Goal: Task Accomplishment & Management: Use online tool/utility

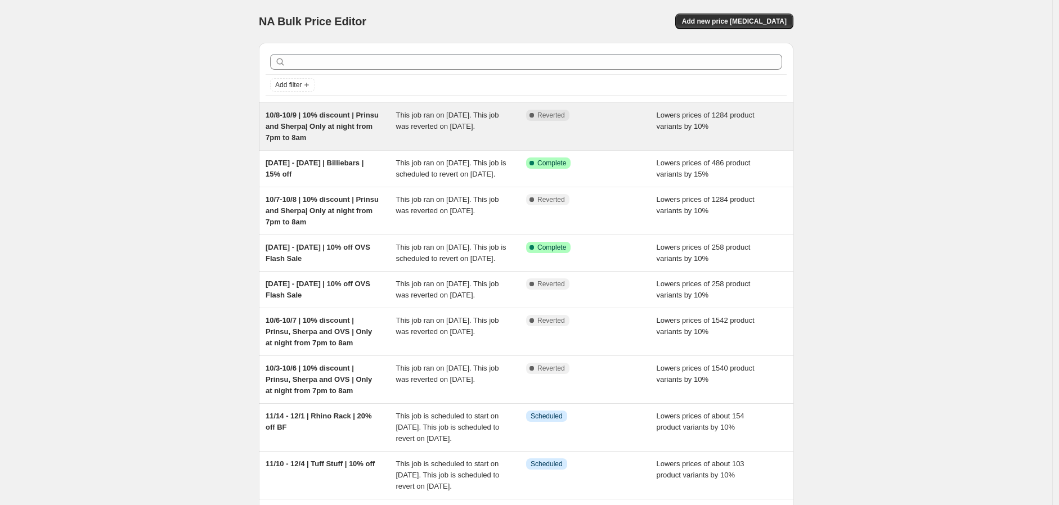
click at [617, 126] on div "Complete Reverted" at bounding box center [591, 127] width 131 height 34
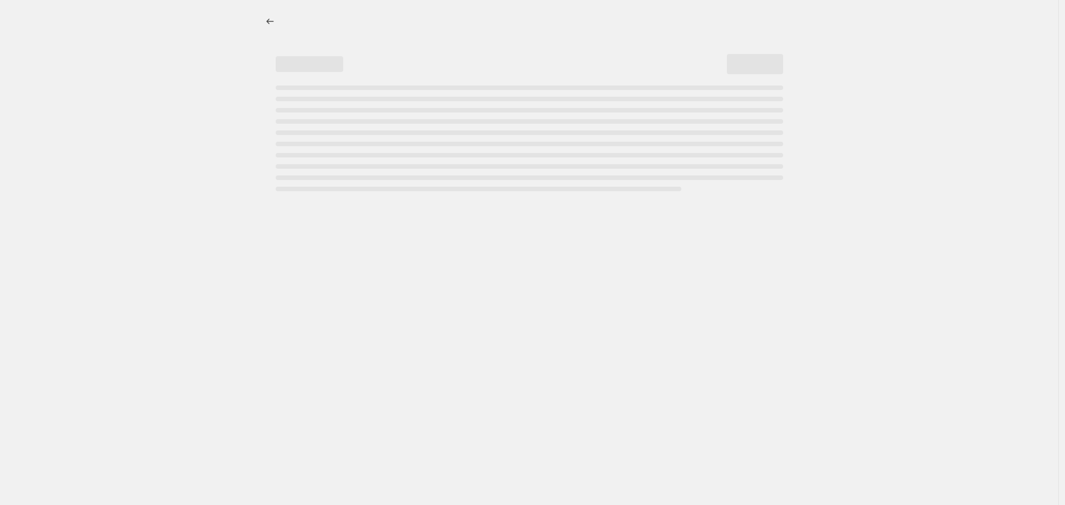
select select "percentage"
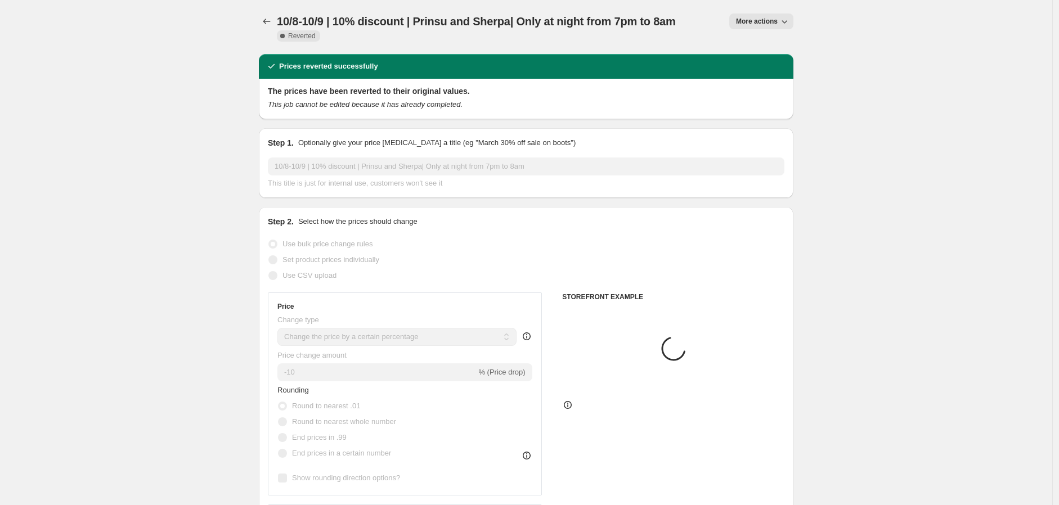
select select "vendor"
click at [782, 20] on icon "button" at bounding box center [784, 21] width 11 height 11
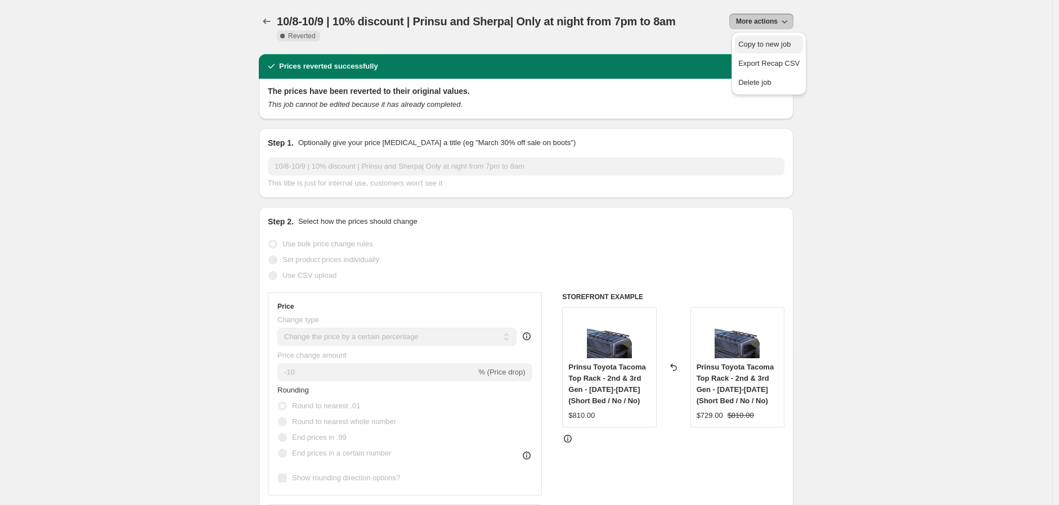
click at [771, 47] on span "Copy to new job" at bounding box center [764, 44] width 52 height 8
select select "percentage"
select select "vendor"
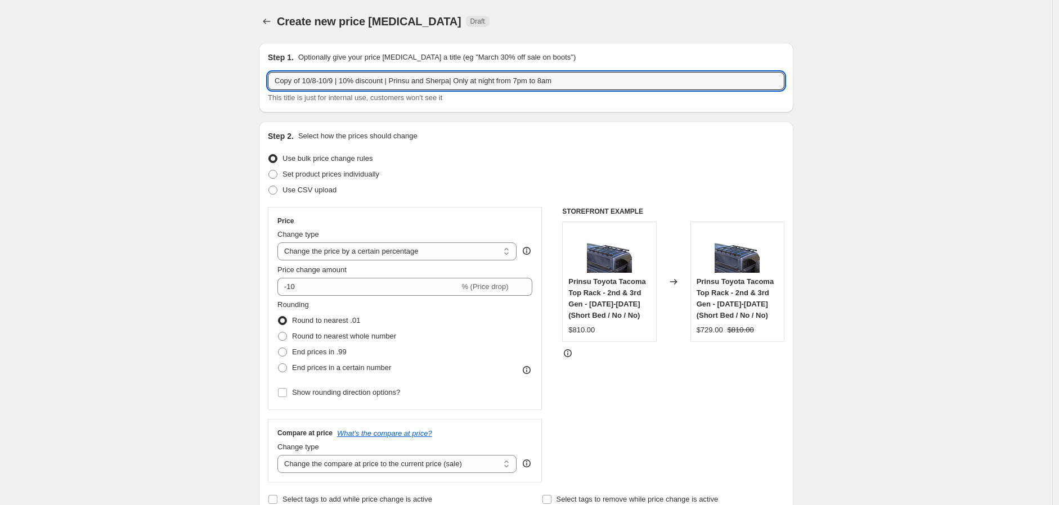
drag, startPoint x: 309, startPoint y: 80, endPoint x: 173, endPoint y: 80, distance: 136.1
click at [293, 79] on input "10/8-10/9 | 10% discount | Prinsu and Sherpa| Only at night from 7pm to 8am" at bounding box center [526, 81] width 516 height 18
click at [311, 84] on input "10/9-10/9 | 10% discount | Prinsu and Sherpa| Only at night from 7pm to 8am" at bounding box center [526, 81] width 516 height 18
click at [394, 84] on input "10/9-10/10 | 10% discount | Prinsu and Sherpa| Only at night from 7pm to 8am" at bounding box center [526, 81] width 516 height 18
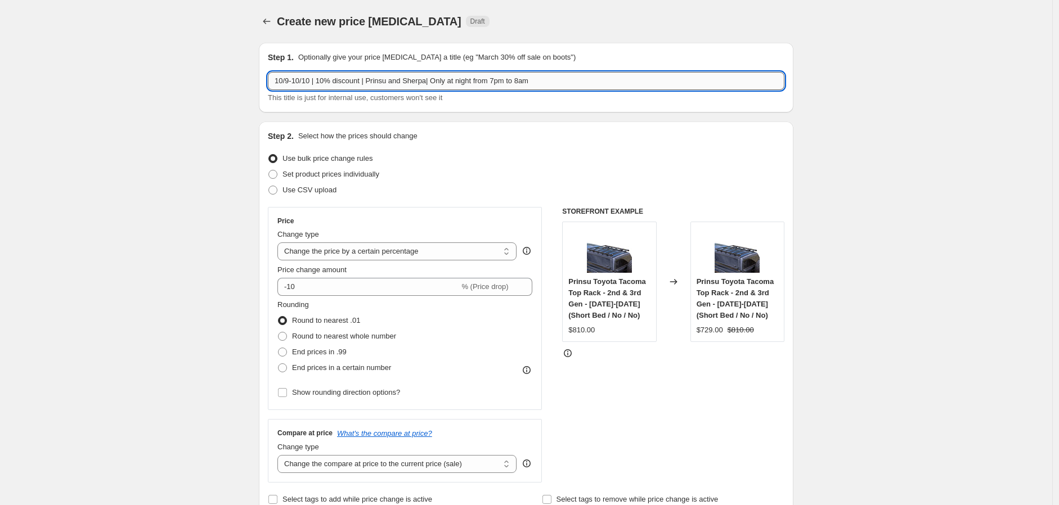
click at [501, 87] on input "10/9-10/10 | 10% discount | Prinsu and Sherpa| Only at night from 7pm to 8am" at bounding box center [526, 81] width 516 height 18
type input "10/9-10/10 | 10% discount | Prinsu and Sherpa| Only at night from 7pm to 8am"
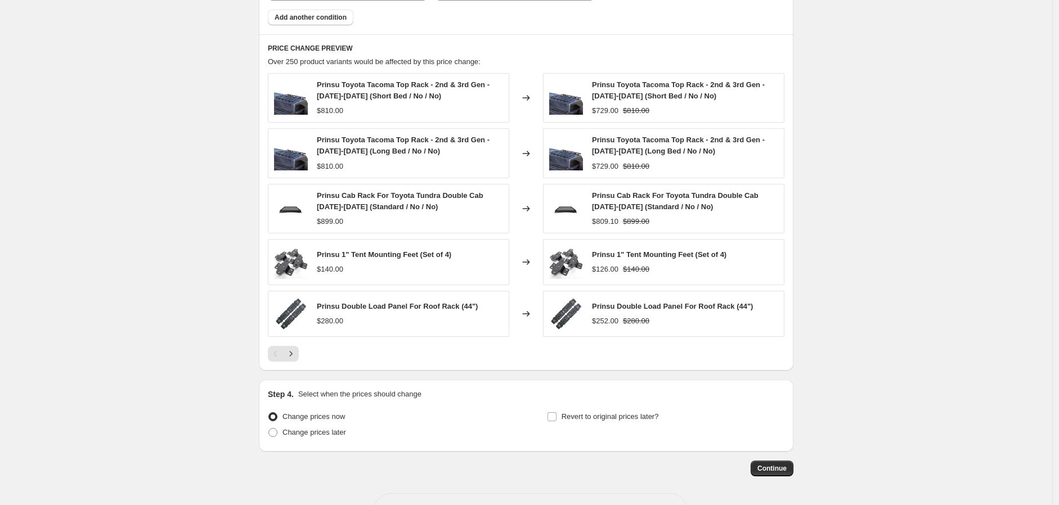
scroll to position [782, 0]
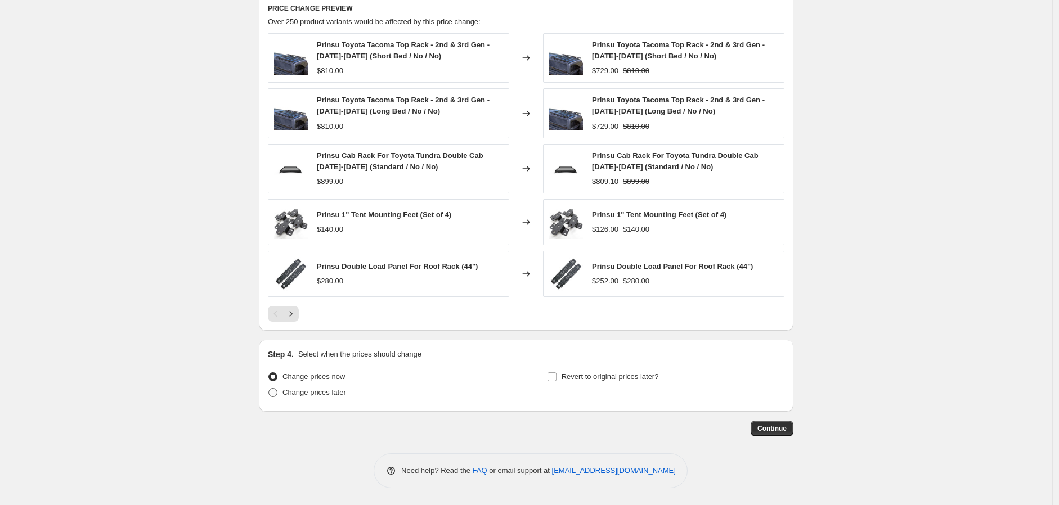
click at [325, 398] on span "Change prices later" at bounding box center [314, 392] width 64 height 11
click at [269, 389] on input "Change prices later" at bounding box center [268, 388] width 1 height 1
radio input "true"
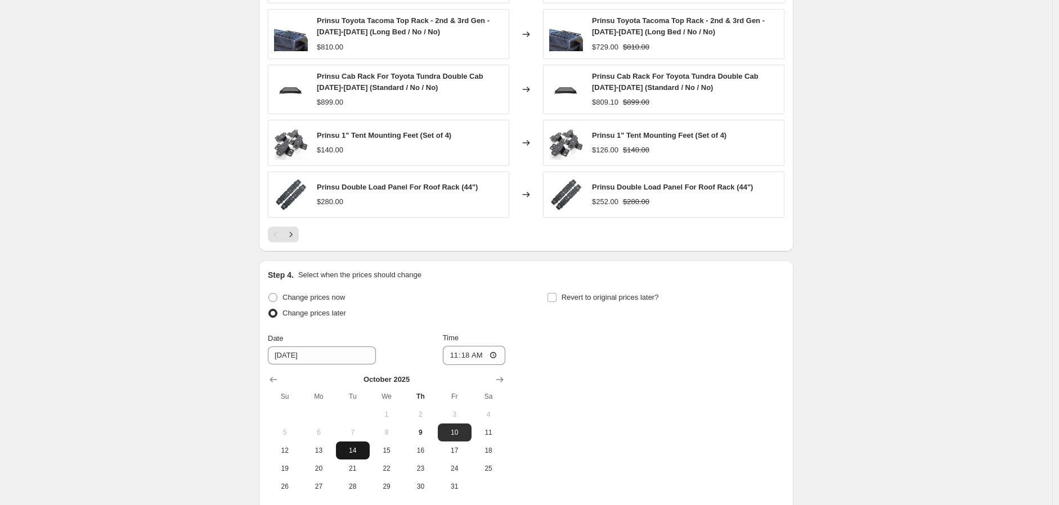
scroll to position [969, 0]
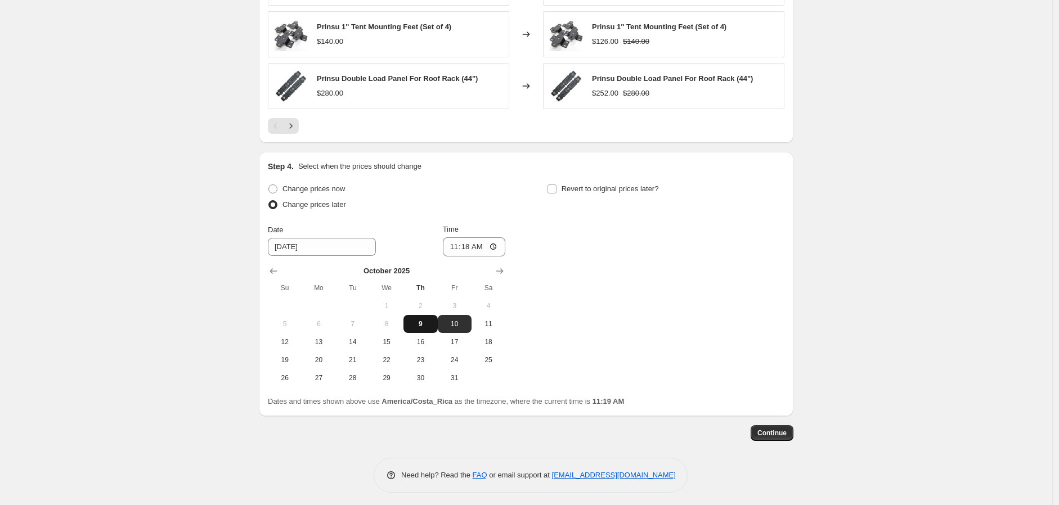
click at [430, 320] on span "9" at bounding box center [420, 324] width 25 height 9
type input "[DATE]"
click at [453, 253] on input "11:18" at bounding box center [474, 246] width 63 height 19
type input "19:00"
click at [564, 183] on label "Revert to original prices later?" at bounding box center [603, 189] width 112 height 16
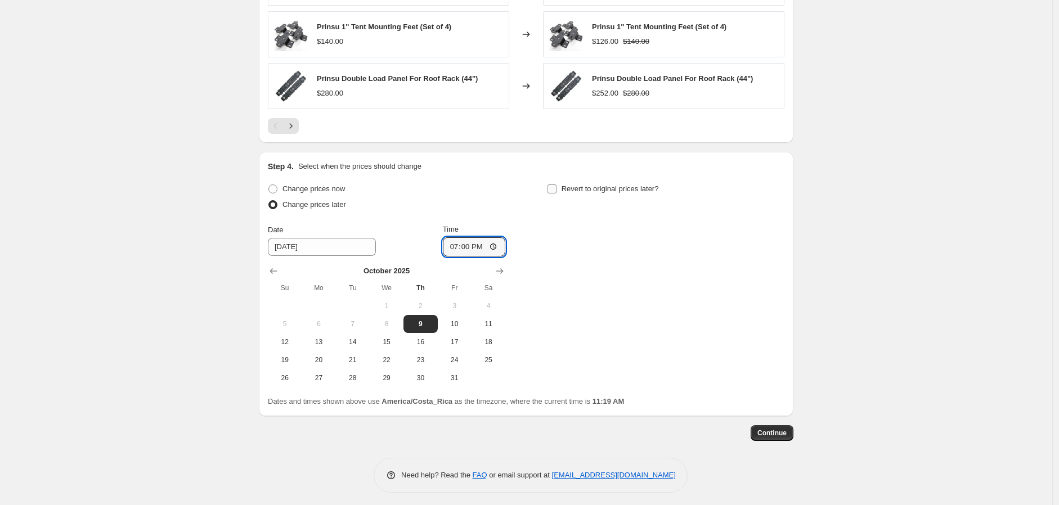
click at [556, 185] on input "Revert to original prices later?" at bounding box center [551, 189] width 9 height 9
checkbox input "true"
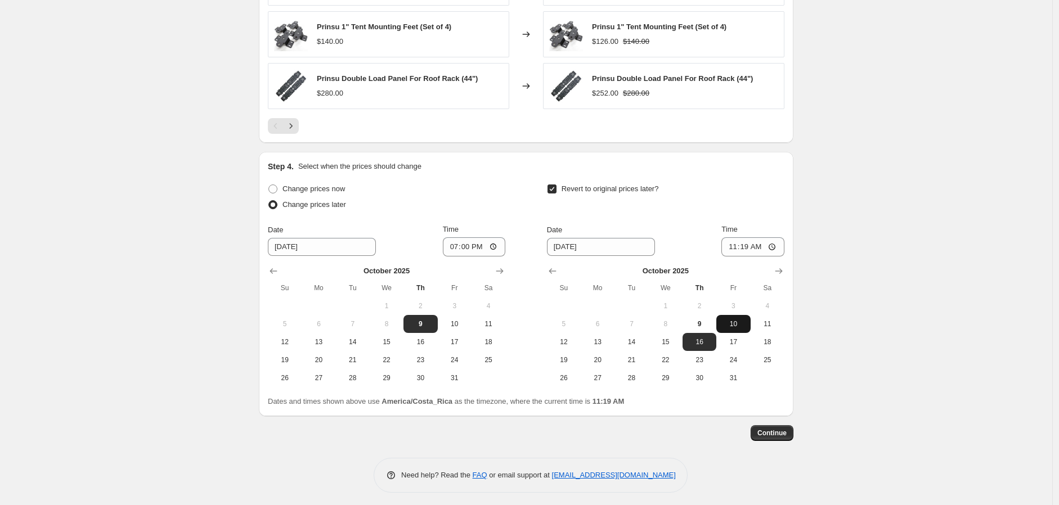
click at [724, 326] on span "10" at bounding box center [733, 324] width 25 height 9
type input "[DATE]"
click at [730, 246] on input "11:19" at bounding box center [752, 246] width 63 height 19
click at [756, 246] on input "20:00" at bounding box center [752, 246] width 63 height 19
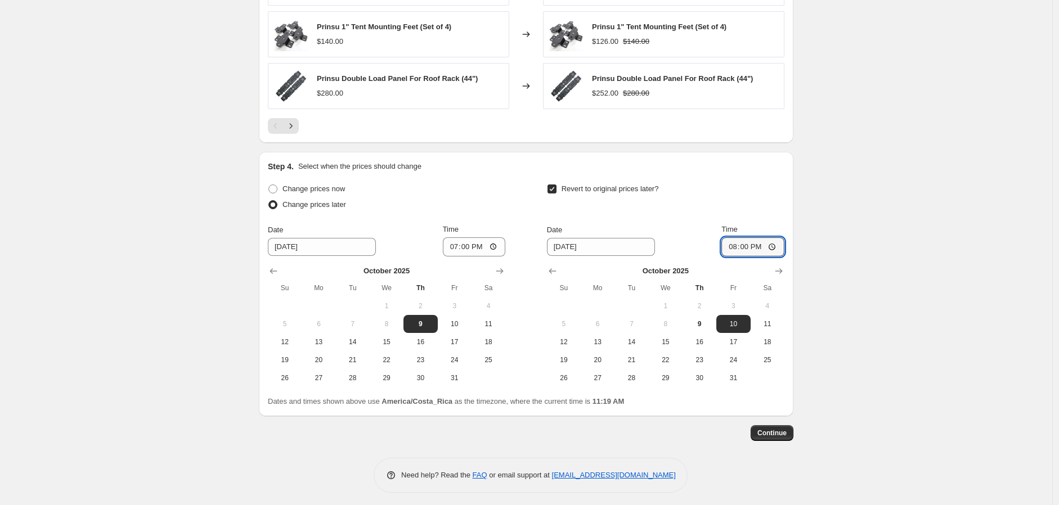
type input "08:00"
click at [777, 431] on span "Continue" at bounding box center [771, 433] width 29 height 9
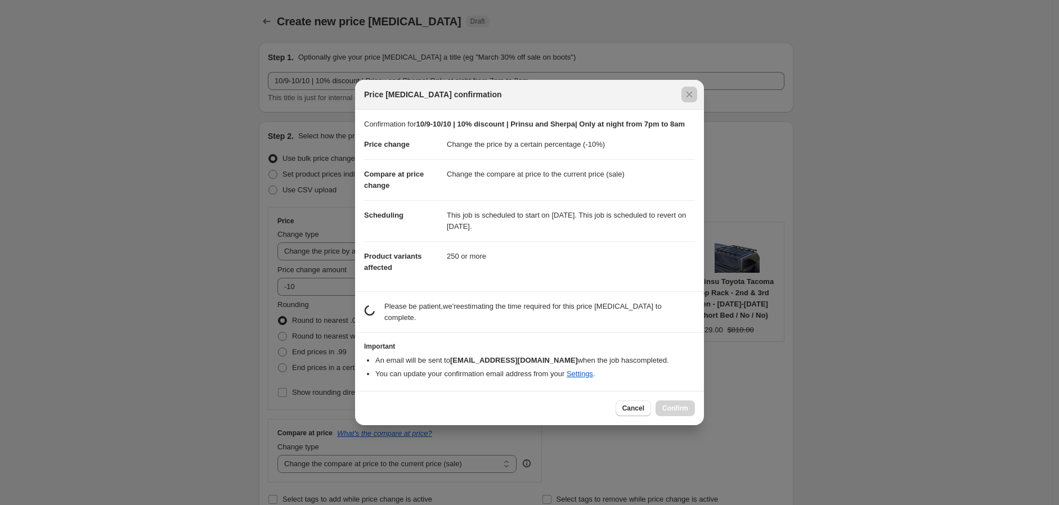
click at [777, 431] on div at bounding box center [529, 252] width 1059 height 505
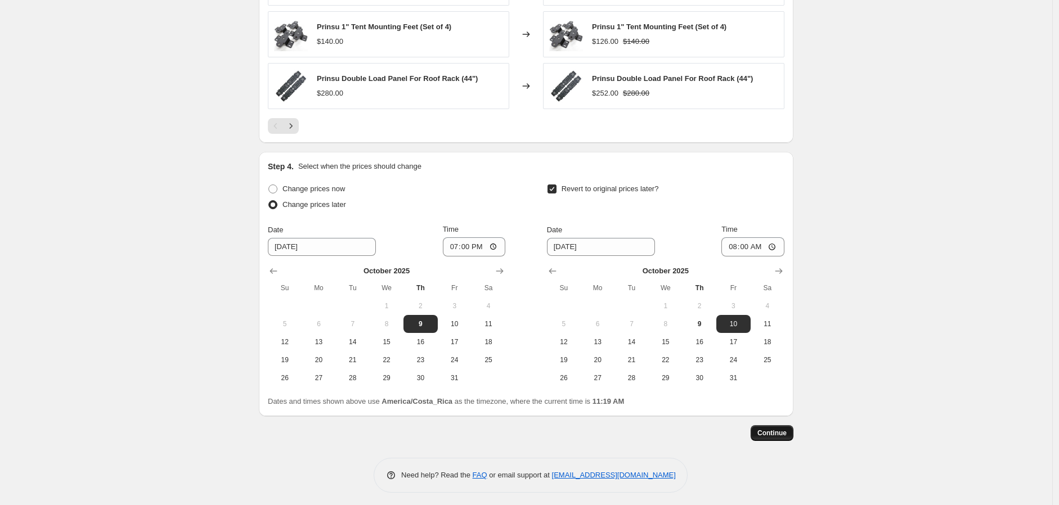
click at [778, 429] on span "Continue" at bounding box center [771, 433] width 29 height 9
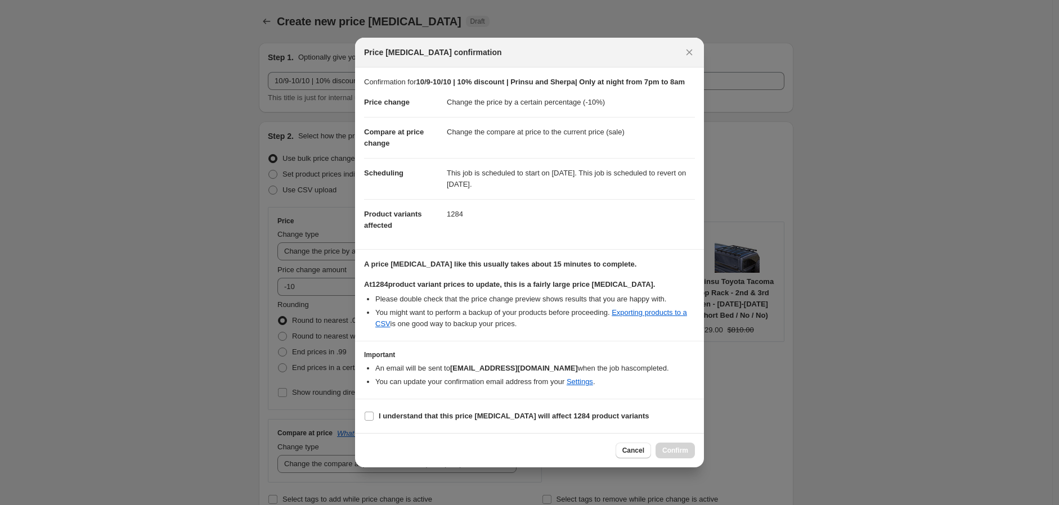
click at [441, 430] on section "I understand that this price [MEDICAL_DATA] will affect 1284 product variants" at bounding box center [529, 416] width 349 height 34
drag, startPoint x: 474, startPoint y: 428, endPoint x: 481, endPoint y: 430, distance: 7.7
click at [476, 424] on label "I understand that this price [MEDICAL_DATA] will affect 1284 product variants" at bounding box center [506, 416] width 285 height 16
click at [529, 420] on b "I understand that this price [MEDICAL_DATA] will affect 1284 product variants" at bounding box center [514, 416] width 271 height 8
click at [374, 421] on input "I understand that this price [MEDICAL_DATA] will affect 1284 product variants" at bounding box center [369, 416] width 9 height 9
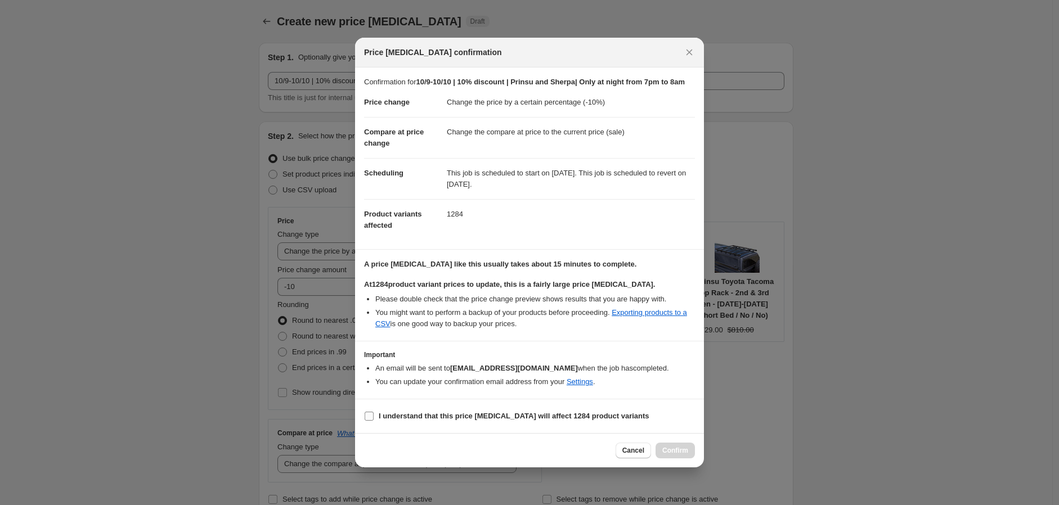
checkbox input "true"
drag, startPoint x: 668, startPoint y: 453, endPoint x: 719, endPoint y: 420, distance: 60.9
click at [670, 454] on span "Confirm" at bounding box center [675, 450] width 26 height 9
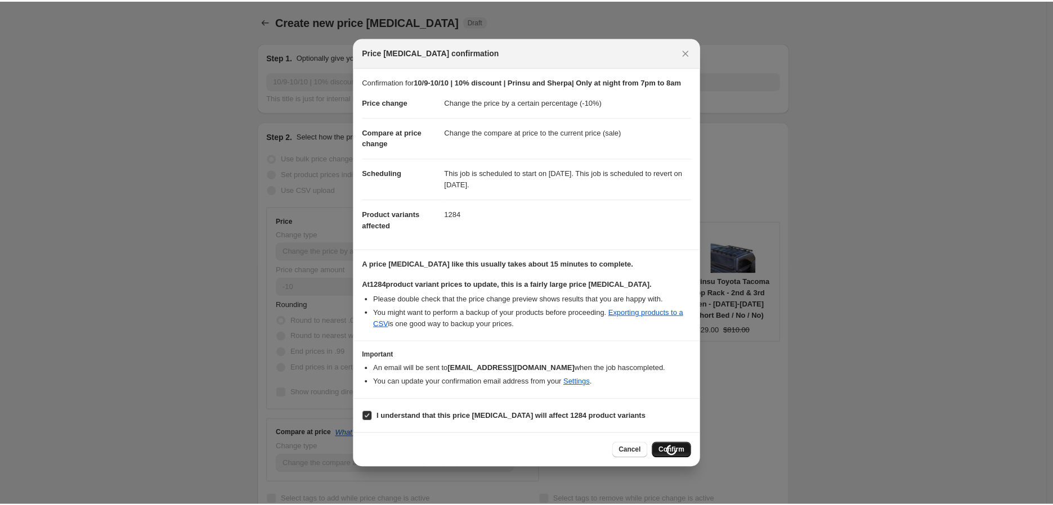
scroll to position [981, 0]
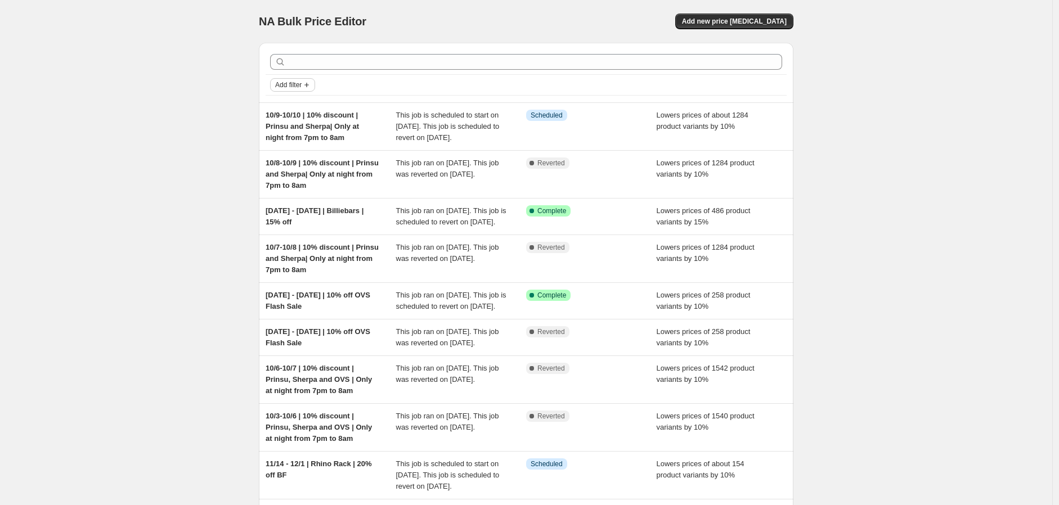
click at [300, 86] on span "Add filter" at bounding box center [288, 84] width 26 height 9
click at [300, 102] on span "Job status" at bounding box center [295, 107] width 33 height 11
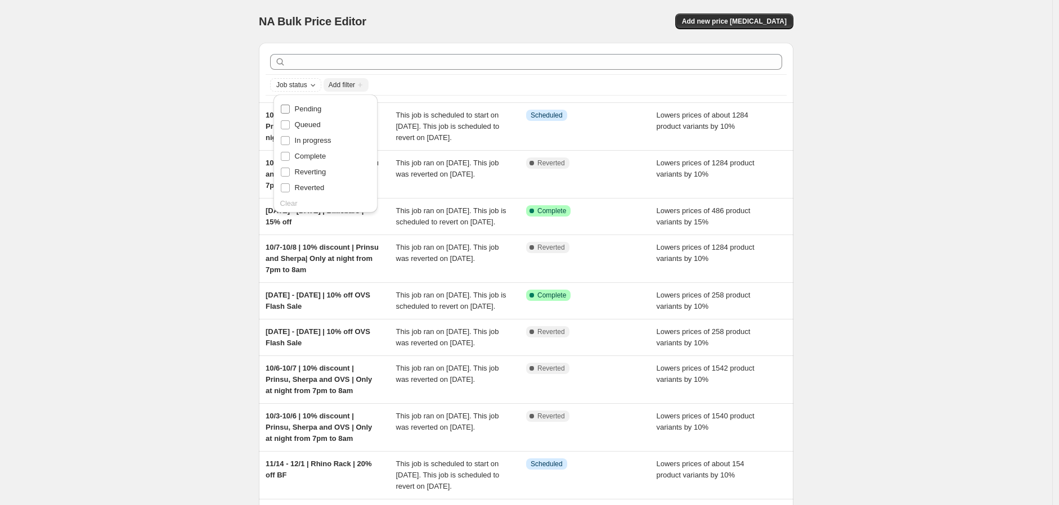
click at [305, 114] on span "Pending" at bounding box center [308, 109] width 27 height 11
click at [290, 114] on input "Pending" at bounding box center [285, 109] width 9 height 9
checkbox input "true"
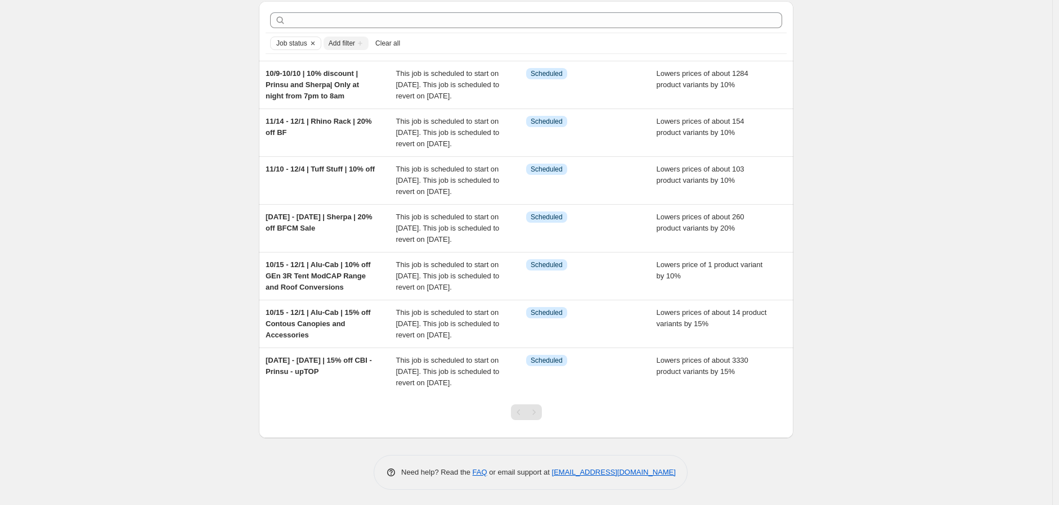
scroll to position [62, 0]
drag, startPoint x: 109, startPoint y: 250, endPoint x: 244, endPoint y: 297, distance: 142.3
click at [110, 362] on div "NA Bulk Price Editor. This page is ready NA Bulk Price Editor Add new price cha…" at bounding box center [526, 233] width 1052 height 549
click at [314, 44] on icon "Clear" at bounding box center [312, 43] width 9 height 9
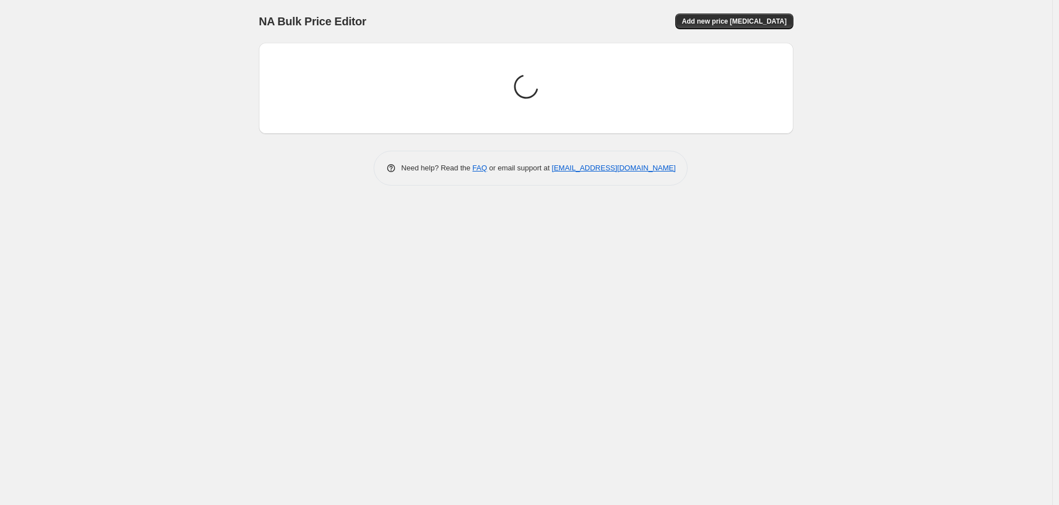
scroll to position [0, 0]
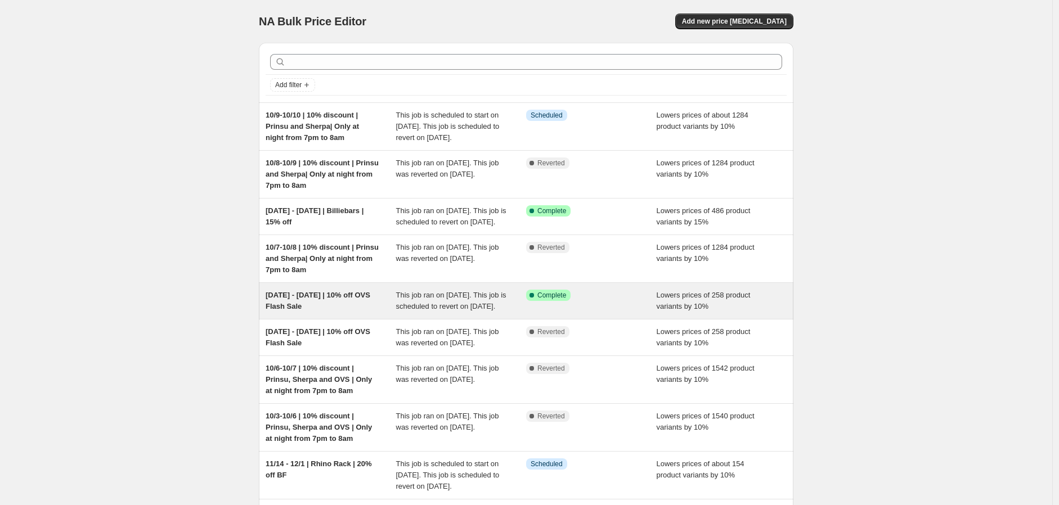
click at [358, 312] on div "[DATE] - [DATE] | 10% off OVS Flash Sale" at bounding box center [331, 301] width 131 height 23
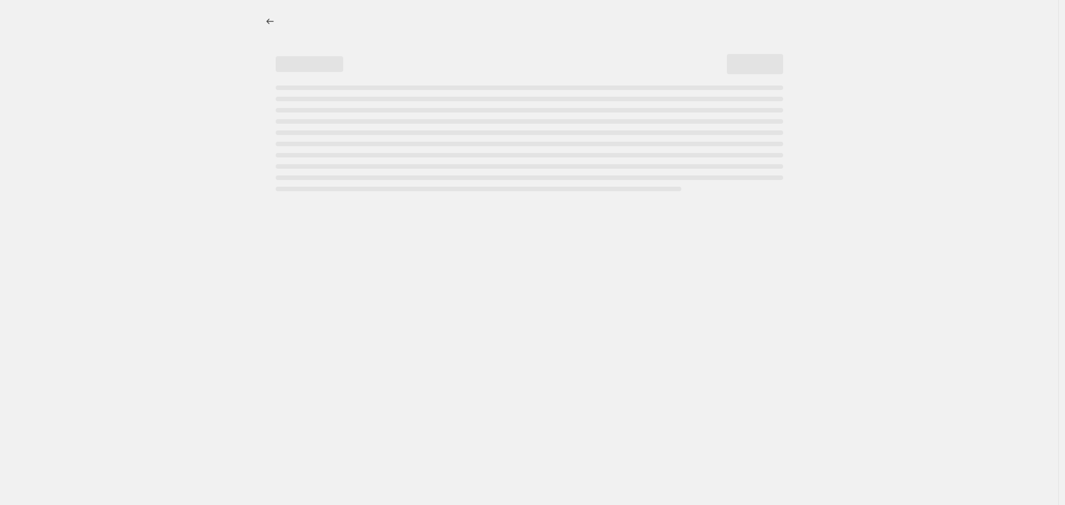
select select "percentage"
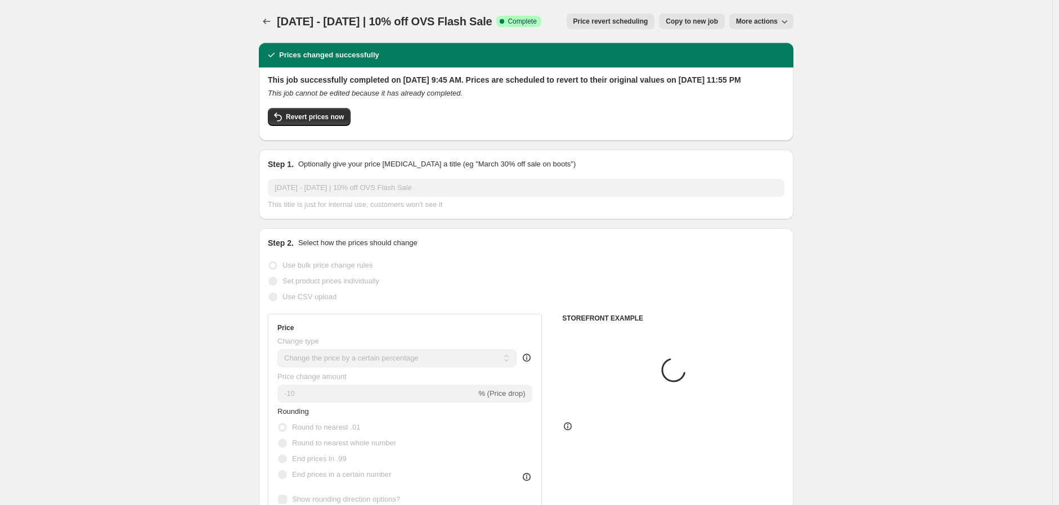
select select "vendor"
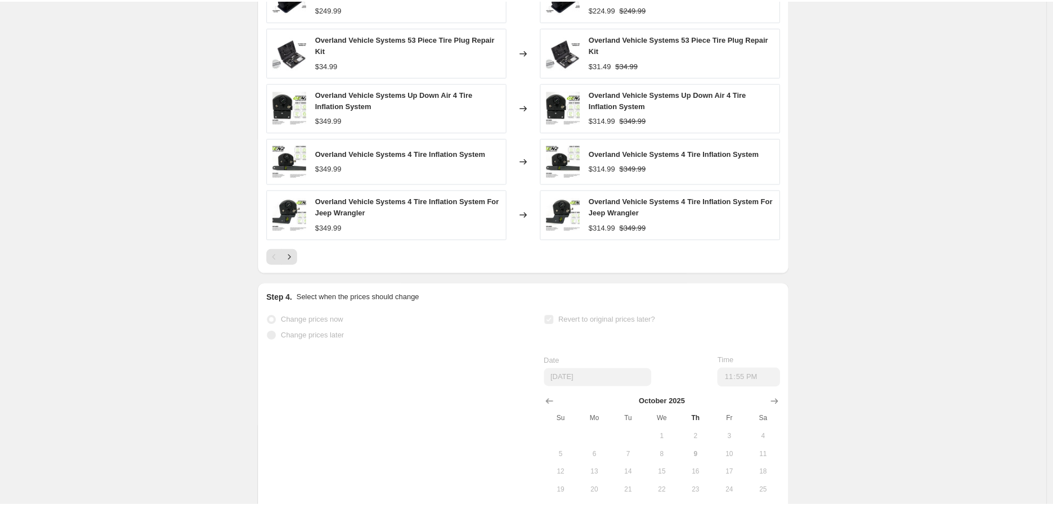
scroll to position [1046, 0]
